Goal: Task Accomplishment & Management: Complete application form

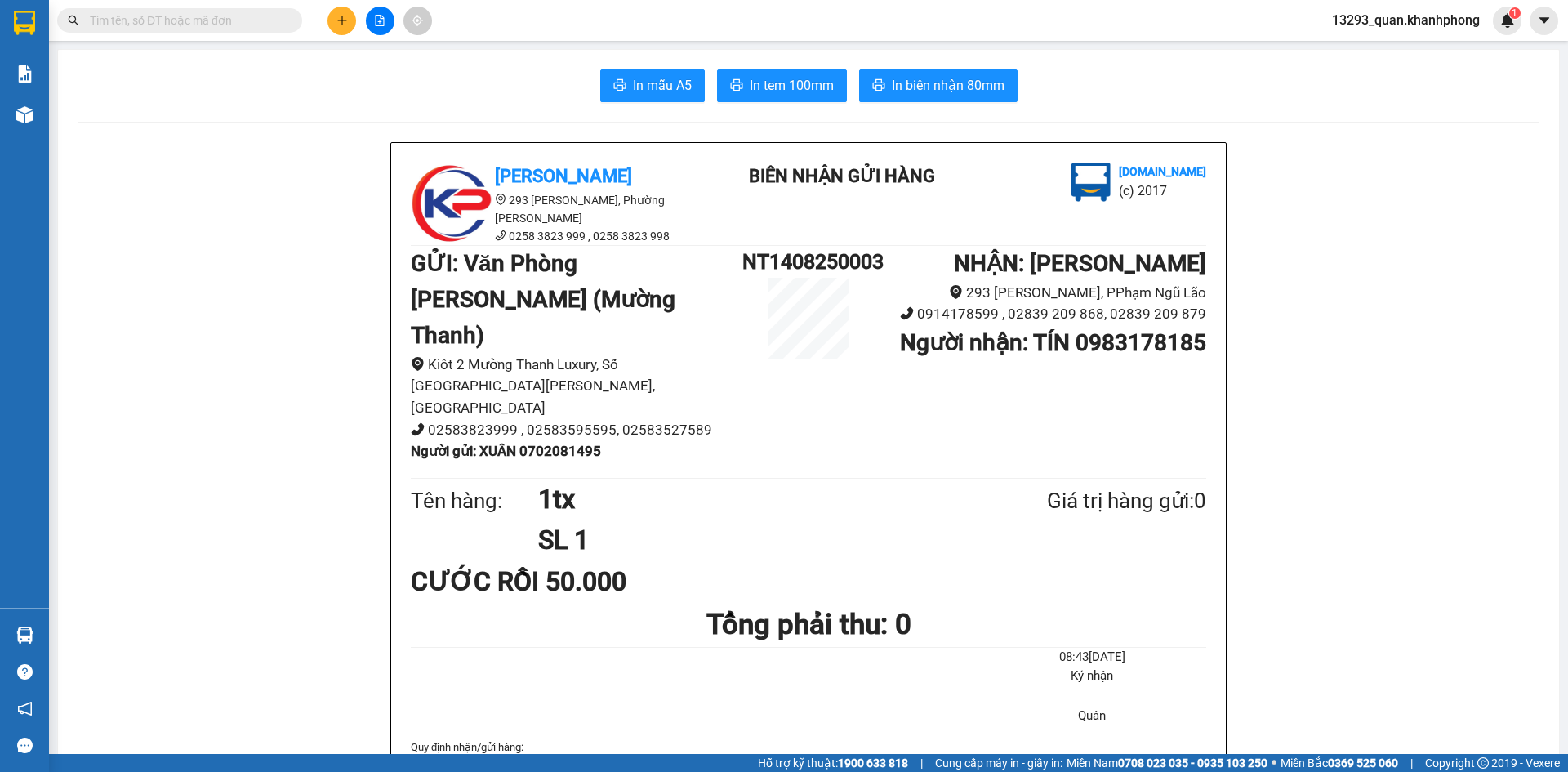
scroll to position [163, 0]
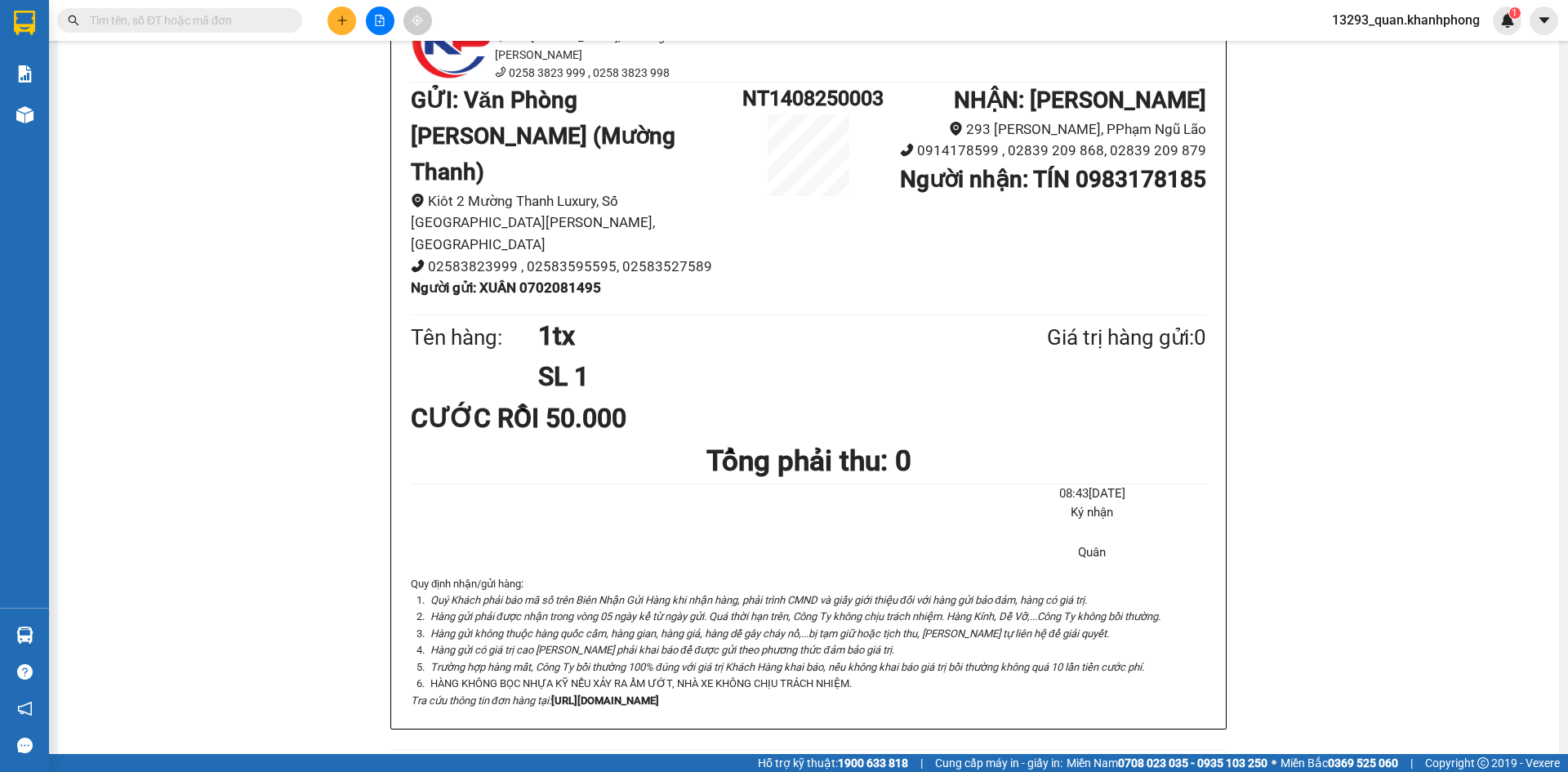
click at [345, 20] on icon "plus" at bounding box center [342, 20] width 12 height 12
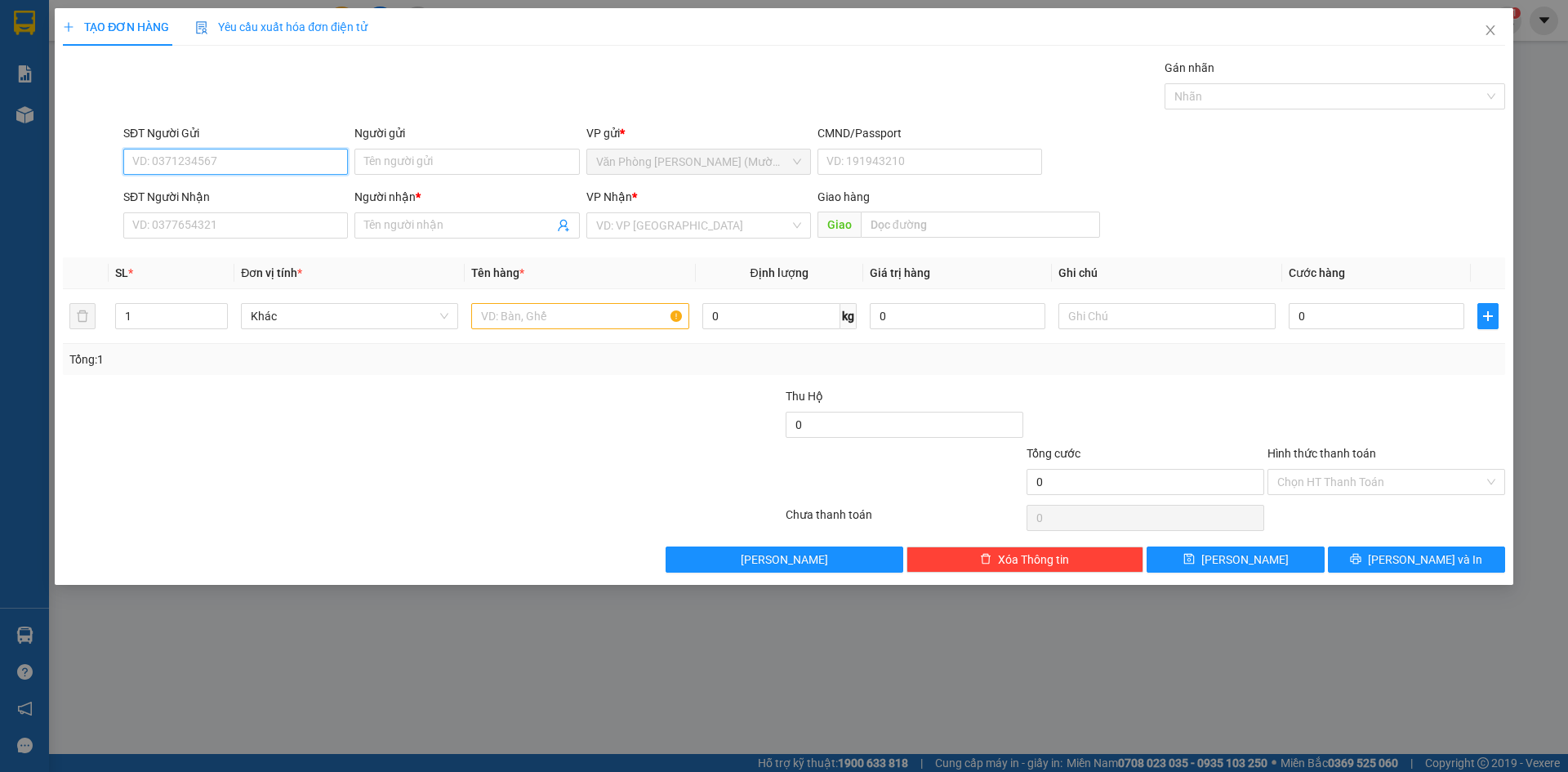
click at [276, 160] on input "SĐT Người Gửi" at bounding box center [235, 161] width 224 height 26
click at [253, 193] on div "0782714120 - HUY" at bounding box center [236, 195] width 205 height 18
type input "0782714120"
type input "HUY"
type input "0782714120"
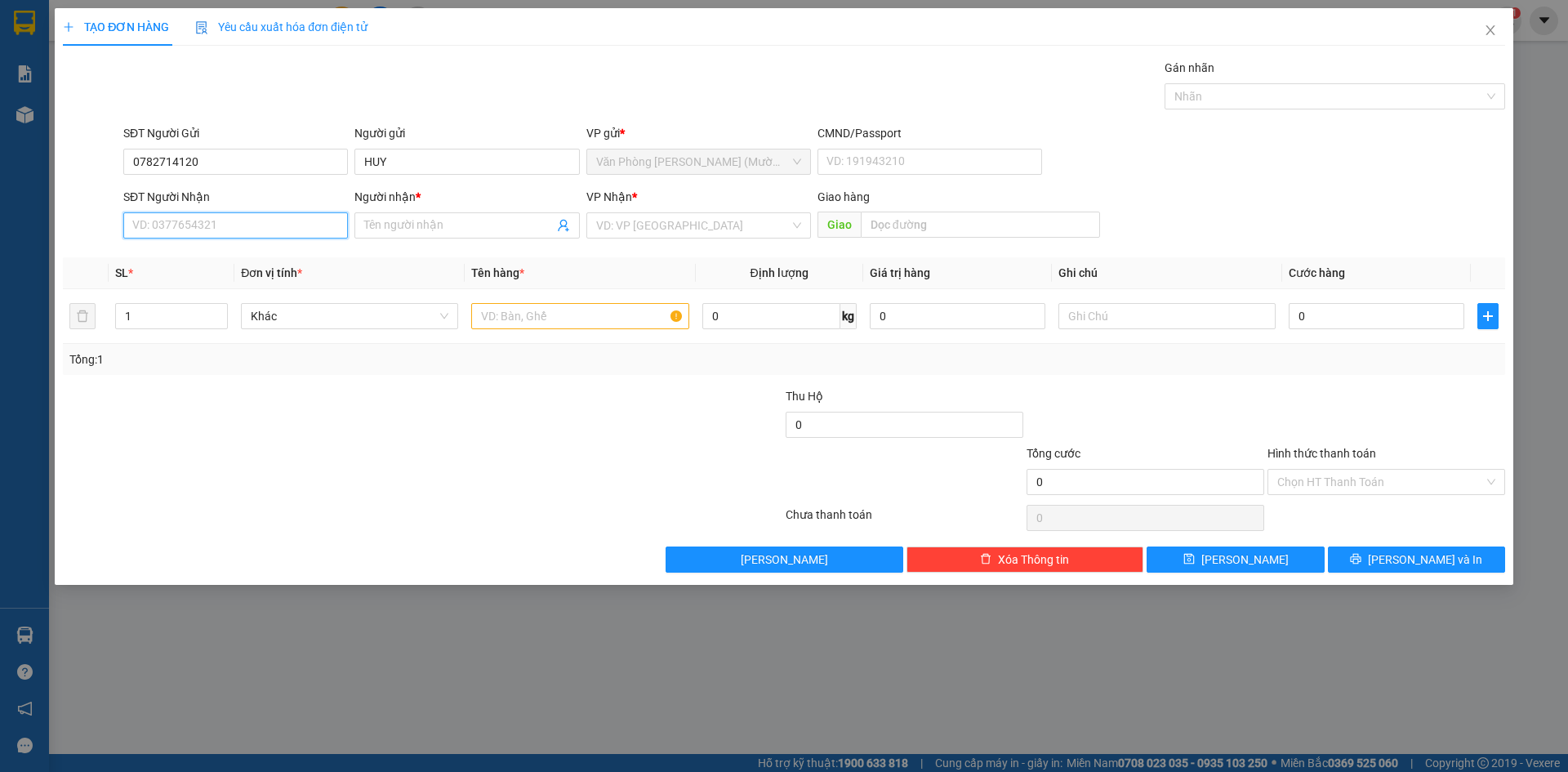
click at [235, 223] on input "SĐT Người Nhận" at bounding box center [235, 225] width 224 height 26
click at [258, 285] on div "0967866665 - [PERSON_NAME]" at bounding box center [236, 284] width 205 height 18
type input "0967866665"
type input "[PERSON_NAME]"
drag, startPoint x: 409, startPoint y: 453, endPoint x: 647, endPoint y: 241, distance: 318.7
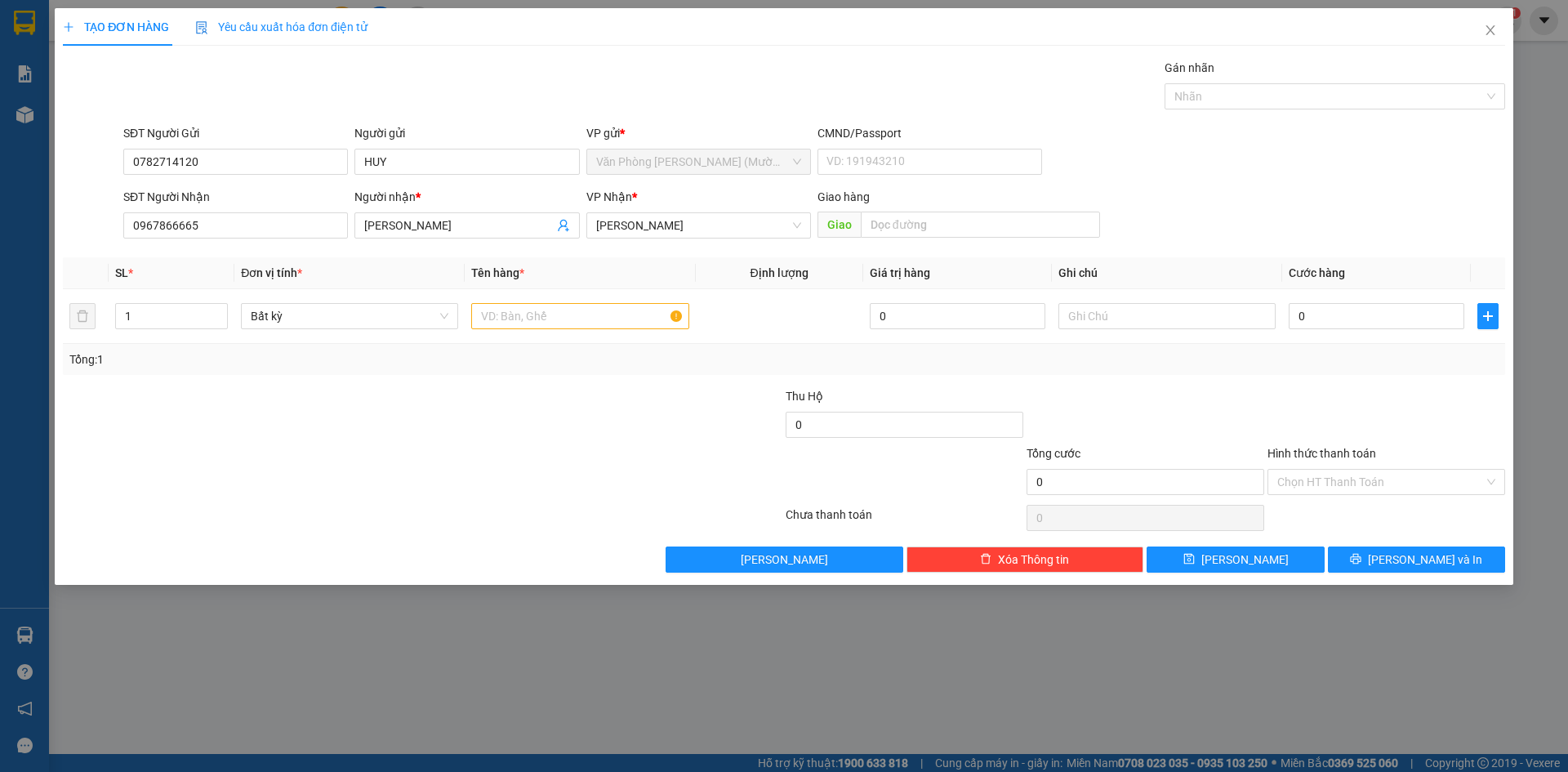
click at [409, 452] on div at bounding box center [302, 472] width 482 height 57
click at [575, 64] on div "Gói vận chuyển * Tiêu chuẩn Gán nhãn Nhãn" at bounding box center [814, 86] width 1389 height 57
click at [550, 332] on div at bounding box center [579, 316] width 217 height 32
click at [547, 321] on input "text" at bounding box center [579, 315] width 217 height 26
click at [538, 318] on input "text" at bounding box center [579, 315] width 217 height 26
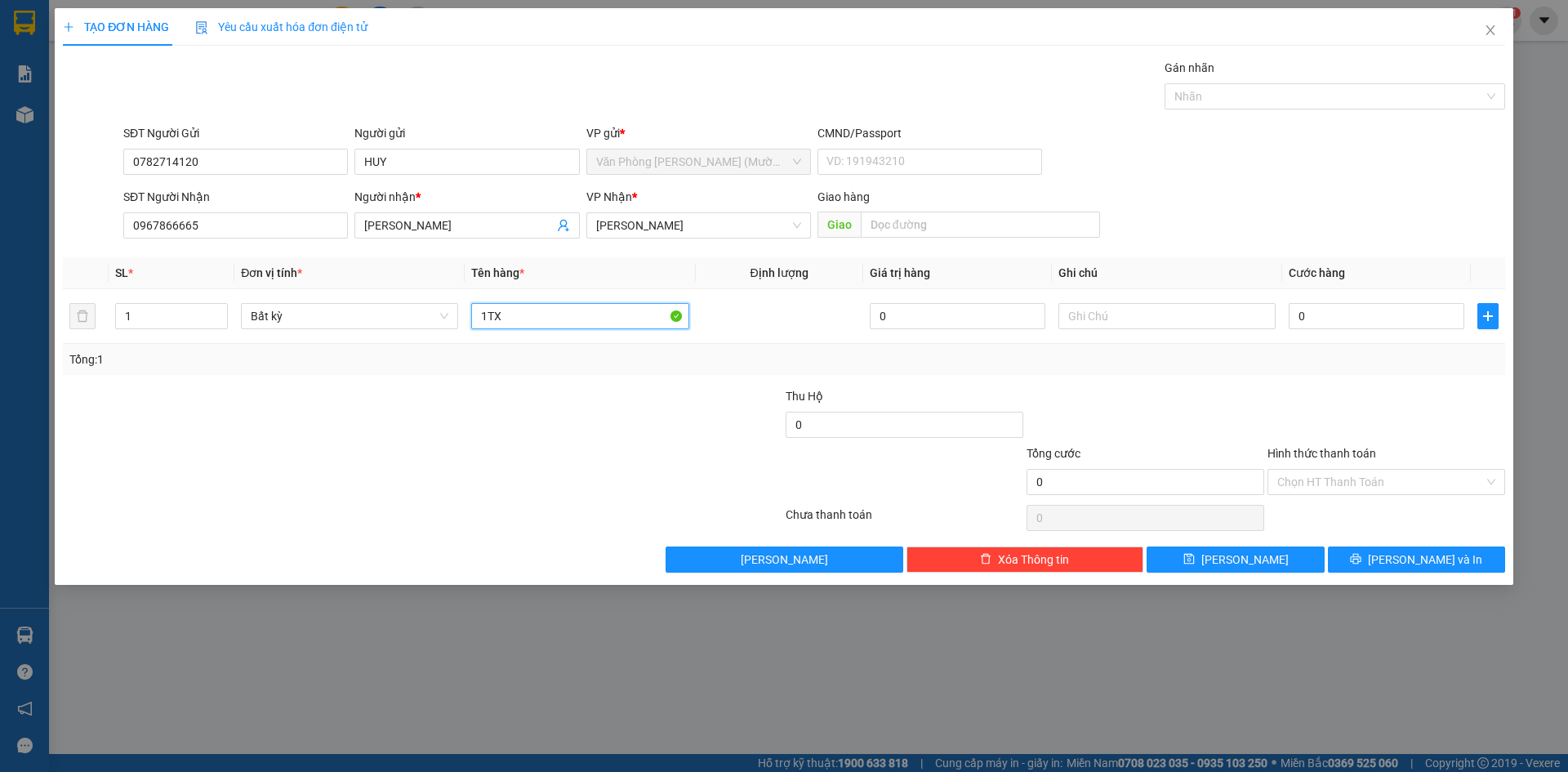
type input "1TX"
click at [1450, 171] on div "SĐT Người Gửi 0782714120 Người gửi HUY VP gửi * Văn Phòng [PERSON_NAME] ([PERSO…" at bounding box center [814, 152] width 1389 height 57
click at [1416, 189] on div "SĐT Người Nhận 0967866665 Người nhận * [PERSON_NAME] VP Nhận * [PERSON_NAME] hà…" at bounding box center [814, 215] width 1389 height 57
click at [1424, 178] on div "SĐT Người Gửi 0782714120 Người gửi HUY VP gửi * Văn Phòng [PERSON_NAME] ([PERSO…" at bounding box center [814, 152] width 1389 height 57
click at [1425, 171] on div "SĐT Người Gửi 0782714120 Người gửi HUY VP gửi * Văn Phòng [PERSON_NAME] ([PERSO…" at bounding box center [814, 152] width 1389 height 57
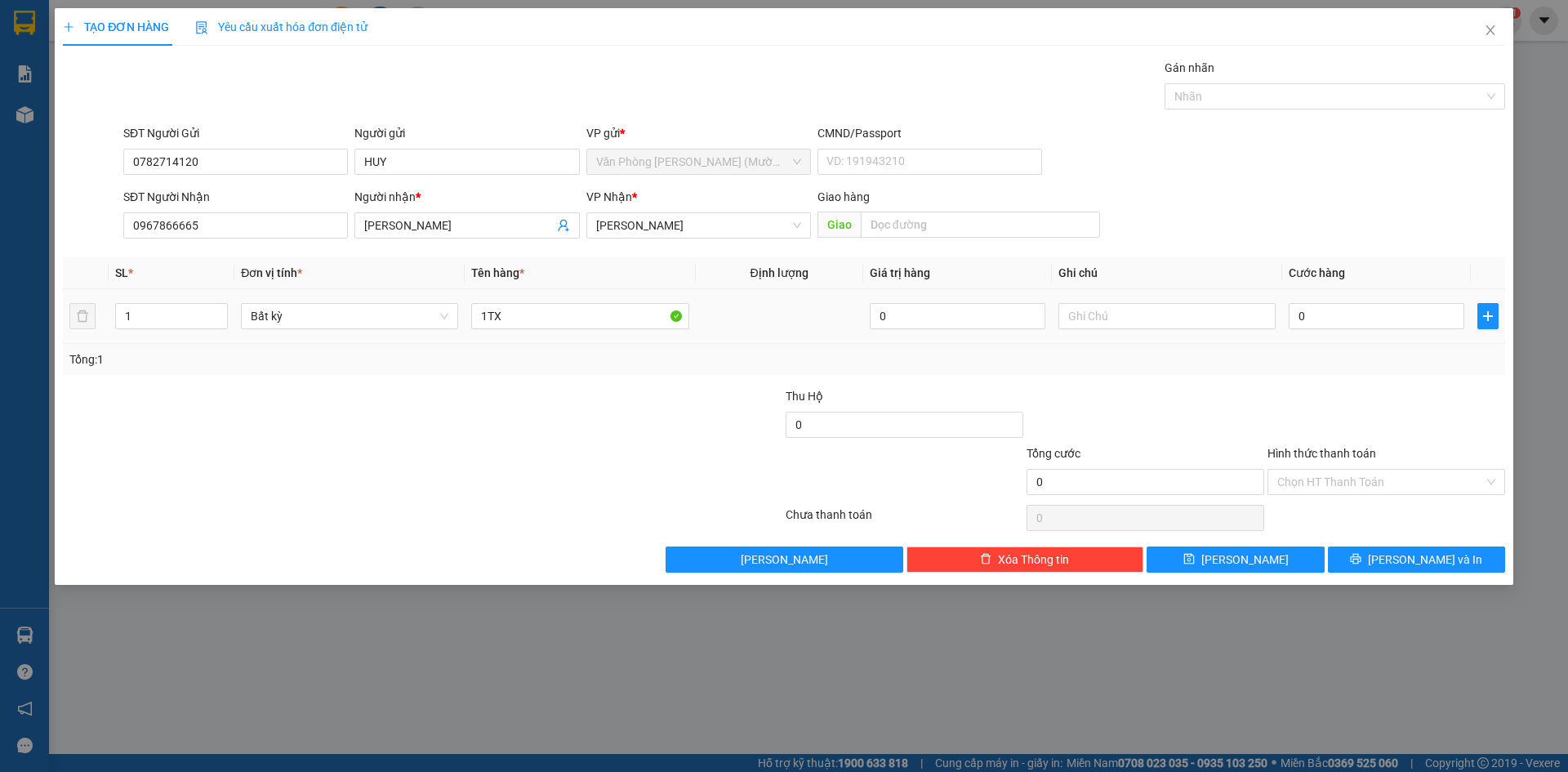
drag, startPoint x: 1436, startPoint y: 149, endPoint x: 1367, endPoint y: 335, distance: 198.4
click at [1435, 164] on div "SĐT Người Gửi 0782714120 Người gửi HUY VP gửi * Văn Phòng [PERSON_NAME] ([PERSO…" at bounding box center [814, 152] width 1389 height 57
click at [1354, 320] on input "0" at bounding box center [1376, 315] width 176 height 26
type input "8"
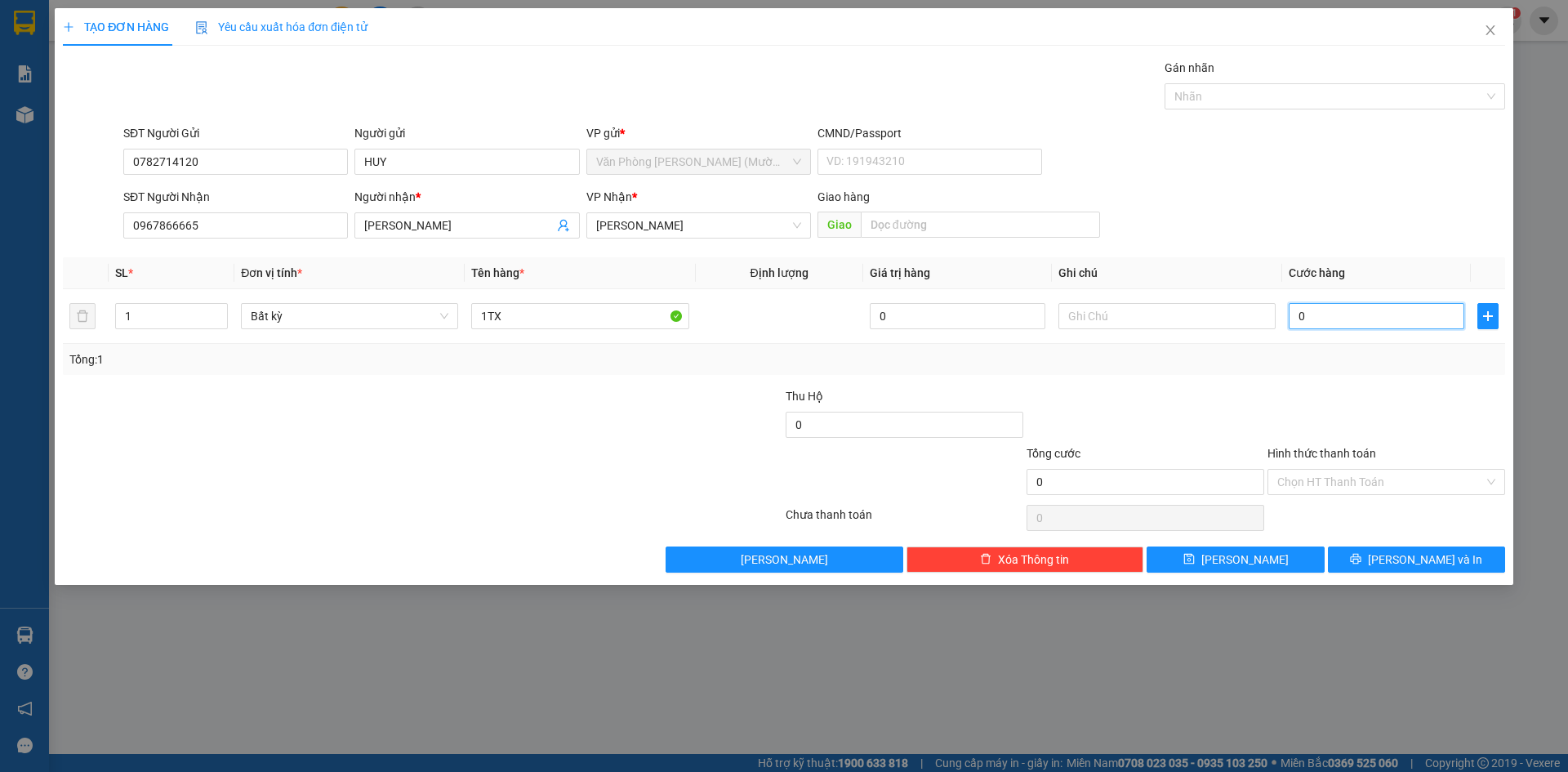
type input "8"
type input "80"
type input "80.000"
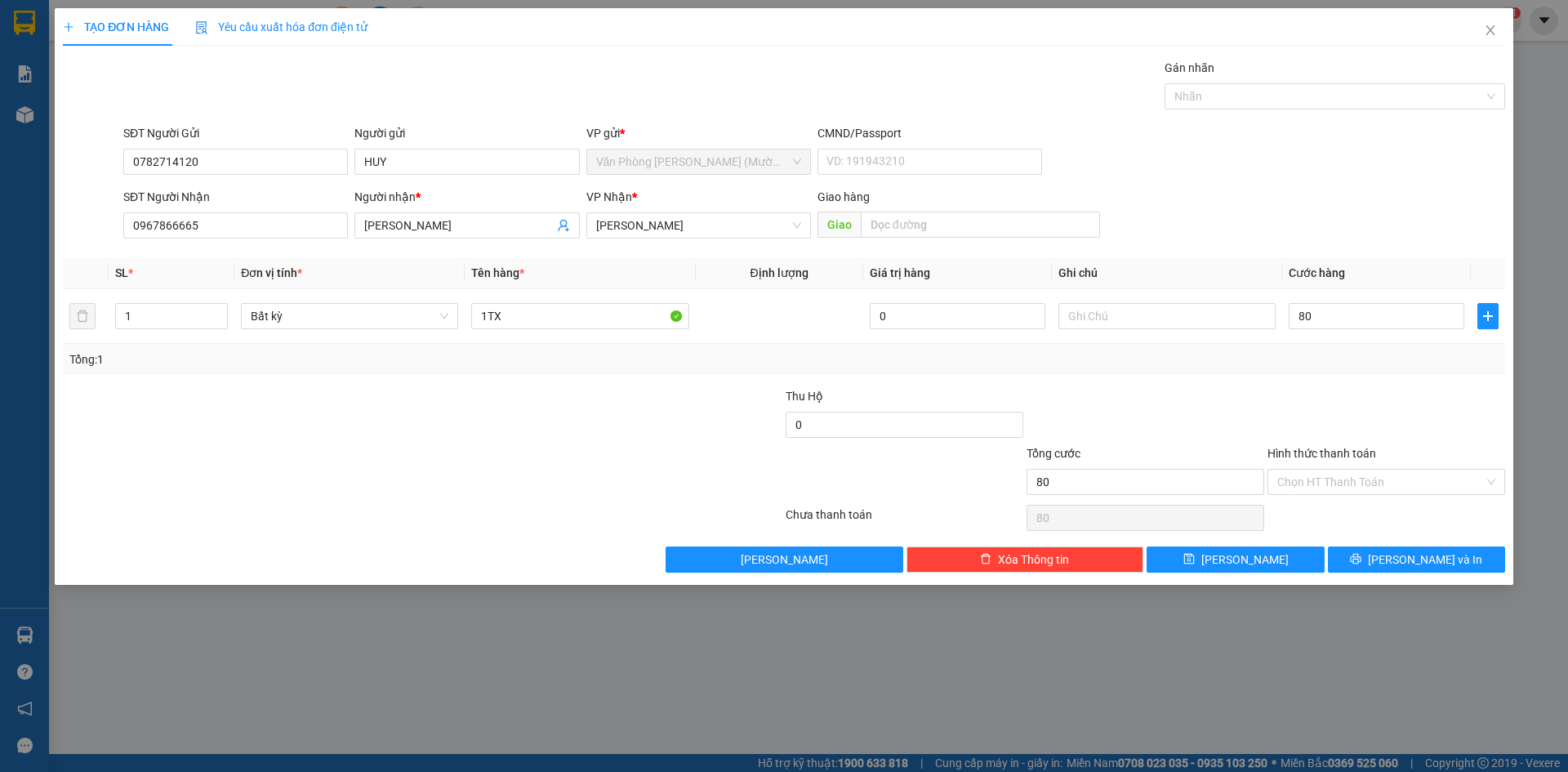
type input "80.000"
click at [1318, 176] on div "SĐT Người Gửi 0782714120 Người gửi HUY VP gửi * Văn Phòng [PERSON_NAME] ([PERSO…" at bounding box center [814, 152] width 1389 height 57
click at [1318, 175] on div "SĐT Người Gửi 0782714120 Người gửi HUY VP gửi * Văn Phòng [PERSON_NAME] ([PERSO…" at bounding box center [814, 152] width 1389 height 57
click at [1317, 163] on div "SĐT Người Gửi 0782714120 Người gửi HUY VP gửi * Văn Phòng [PERSON_NAME] ([PERSO…" at bounding box center [814, 152] width 1389 height 57
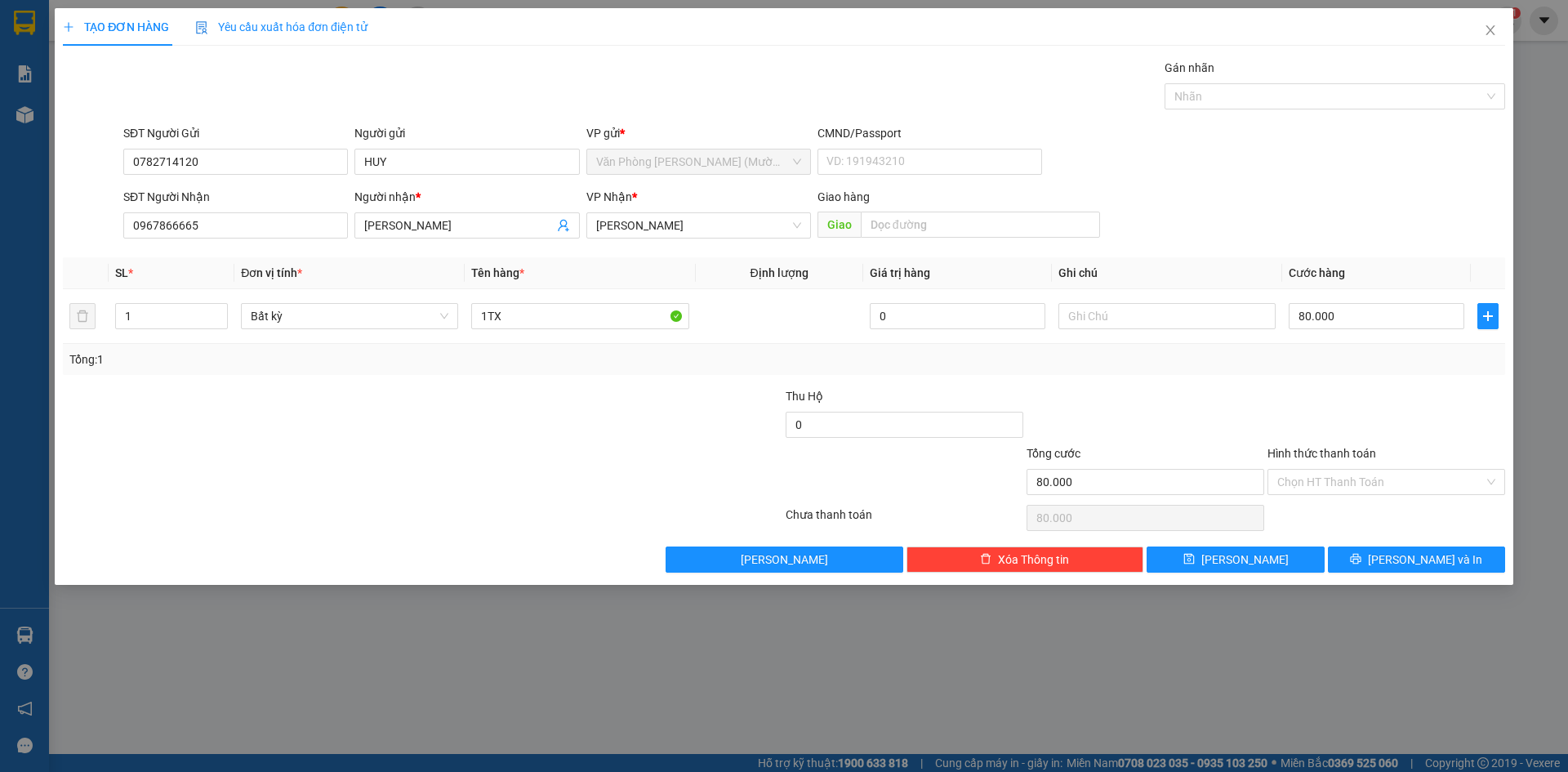
click at [1329, 160] on div "SĐT Người Gửi 0782714120 Người gửi HUY VP gửi * Văn Phòng [PERSON_NAME] ([PERSO…" at bounding box center [814, 152] width 1389 height 57
click at [1406, 413] on div at bounding box center [1386, 415] width 241 height 57
drag, startPoint x: 1389, startPoint y: 482, endPoint x: 1386, endPoint y: 494, distance: 12.4
click at [1387, 485] on input "Hình thức thanh toán" at bounding box center [1381, 481] width 206 height 24
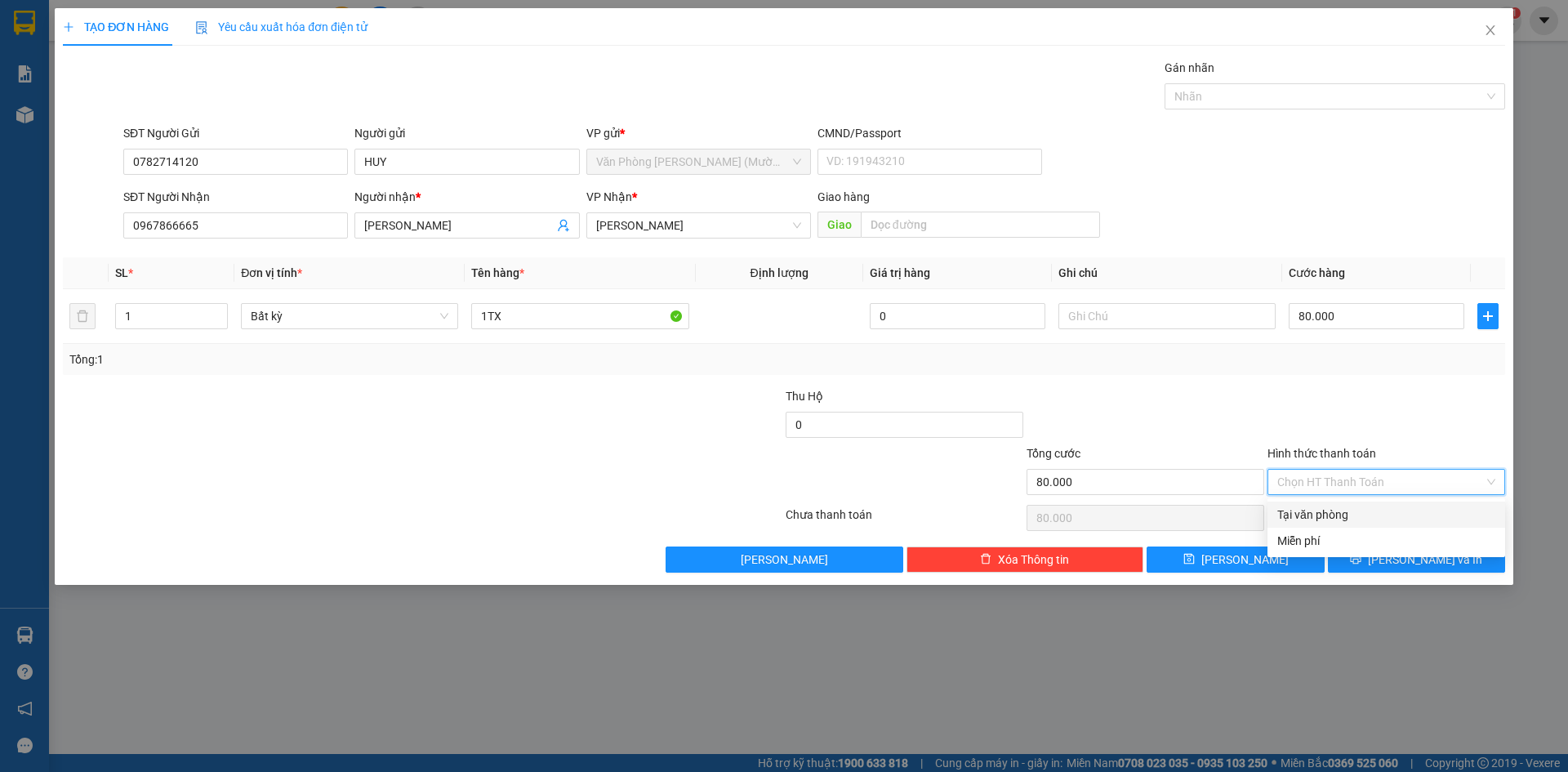
click at [1363, 517] on div "Tại văn phòng" at bounding box center [1387, 514] width 218 height 18
type input "0"
click at [1384, 416] on div at bounding box center [1386, 415] width 241 height 57
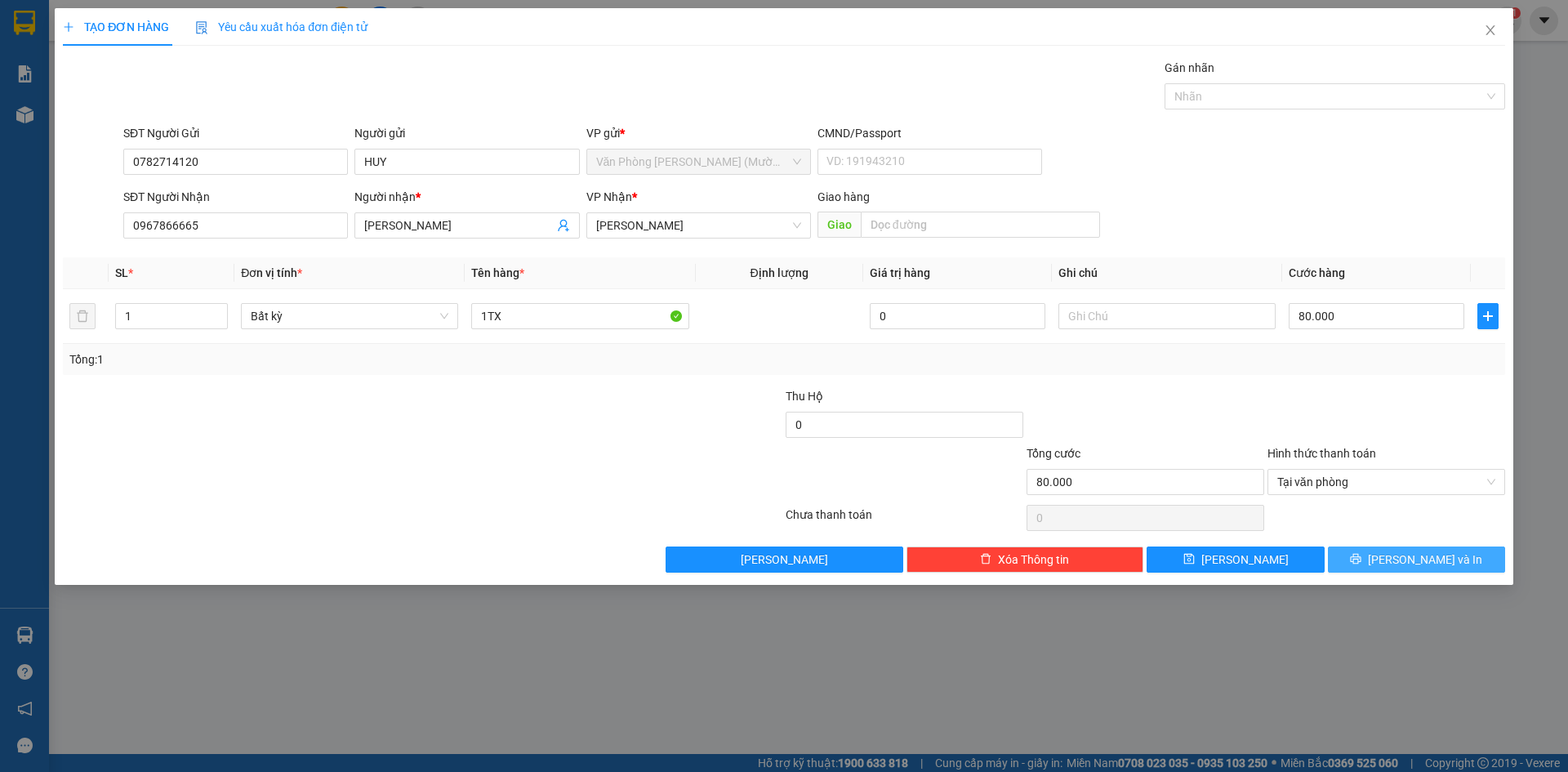
click at [1409, 567] on span "[PERSON_NAME] và In" at bounding box center [1425, 559] width 114 height 18
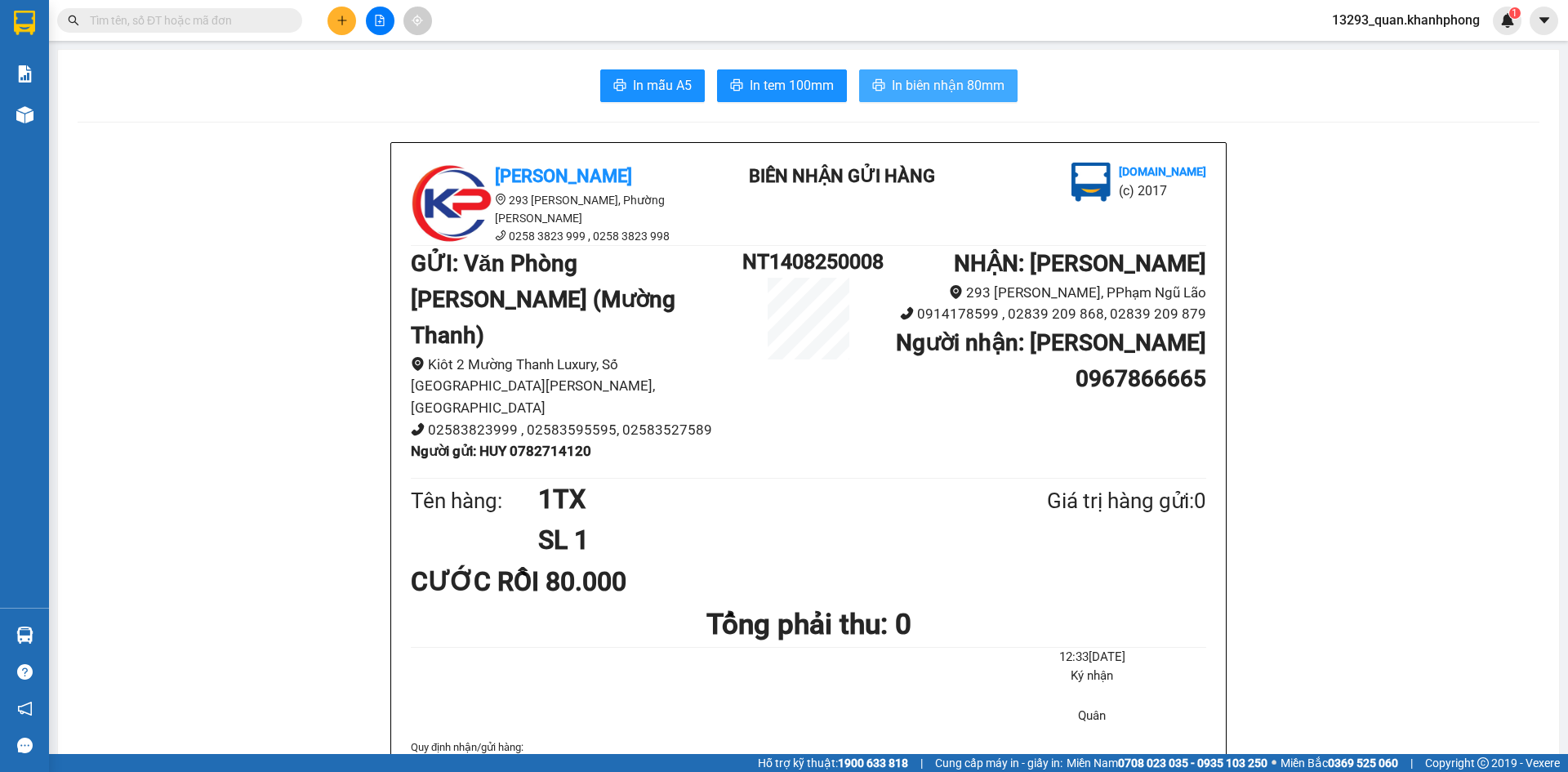
click at [921, 79] on span "In biên nhận 80mm" at bounding box center [948, 85] width 113 height 21
click at [638, 84] on span "In mẫu A5" at bounding box center [662, 85] width 59 height 21
